Goal: Navigation & Orientation: Find specific page/section

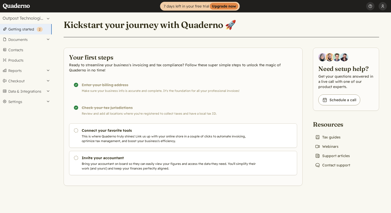
click at [16, 32] on link "Getting started ( 2 )" at bounding box center [26, 29] width 52 height 10
click at [23, 38] on button "Documents" at bounding box center [26, 39] width 52 height 10
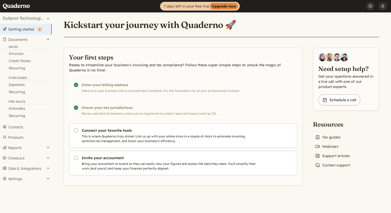
click at [26, 30] on link "Getting started ( 2 )" at bounding box center [26, 29] width 52 height 10
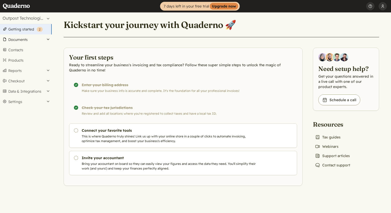
click at [23, 39] on button "Documents" at bounding box center [26, 39] width 52 height 10
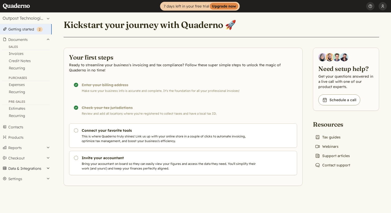
click at [25, 169] on button "Data & Integrations" at bounding box center [26, 168] width 52 height 10
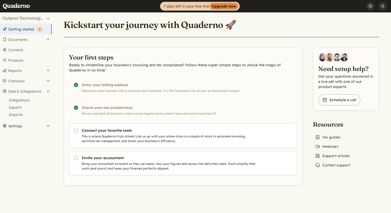
click at [19, 123] on button "Settings" at bounding box center [26, 126] width 52 height 10
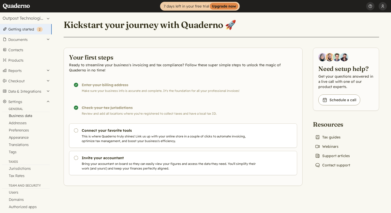
click at [25, 117] on link "Business data" at bounding box center [26, 115] width 52 height 7
